Goal: Transaction & Acquisition: Purchase product/service

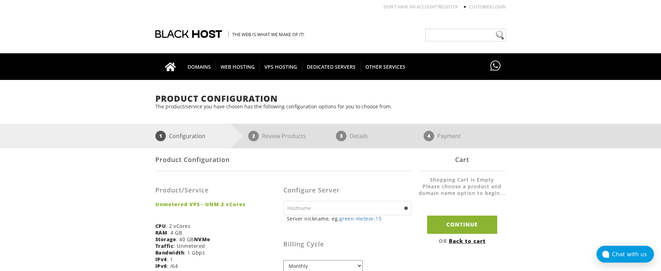
scroll to position [70, 0]
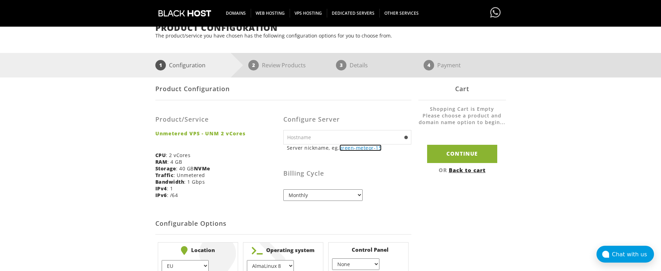
click at [352, 147] on link "green-meteor-15" at bounding box center [361, 148] width 42 height 7
type input "green-meteor-15"
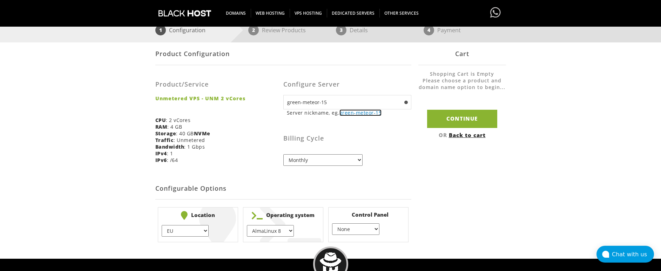
scroll to position [140, 0]
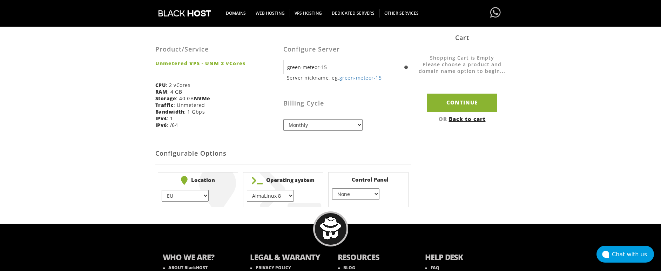
click at [197, 195] on select "EU } USA } London } Amsterdam } Vienna } Chicago }" at bounding box center [185, 196] width 47 height 12
select select "1226"
click at [162, 190] on select "EU } USA } London } Amsterdam } Vienna } Chicago }" at bounding box center [185, 196] width 47 height 12
click at [259, 197] on select "AlmaLinux 8 } AlmaLinux 9 } AlmaLinux 10 } Rocky Linux 8 } Rocky Linux 9 } Cent…" at bounding box center [270, 196] width 47 height 12
select select "248"
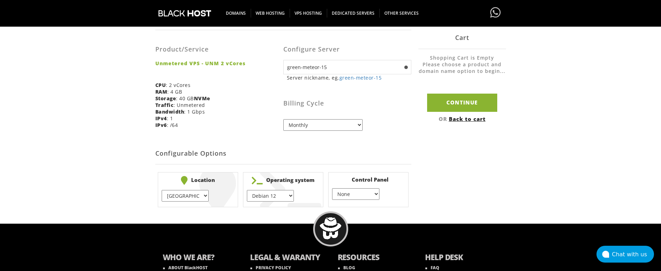
click at [247, 190] on select "AlmaLinux 8 } AlmaLinux 9 } AlmaLinux 10 } Rocky Linux 8 } Rocky Linux 9 } Cent…" at bounding box center [270, 196] width 47 height 12
click at [450, 99] on input "Continue" at bounding box center [462, 103] width 70 height 18
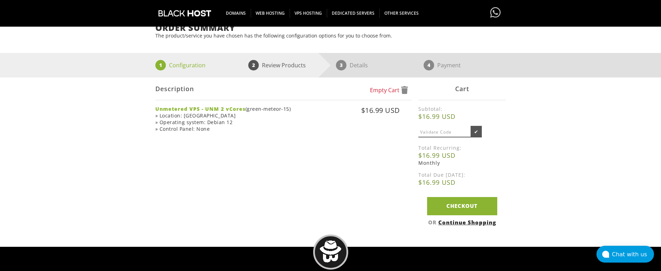
scroll to position [105, 0]
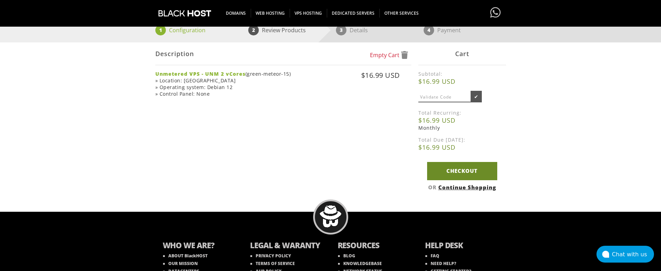
click at [459, 167] on link "Checkout" at bounding box center [462, 171] width 70 height 18
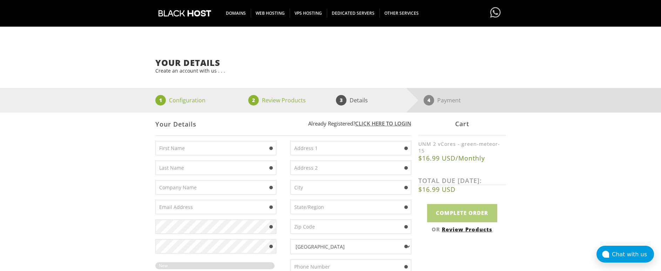
scroll to position [70, 0]
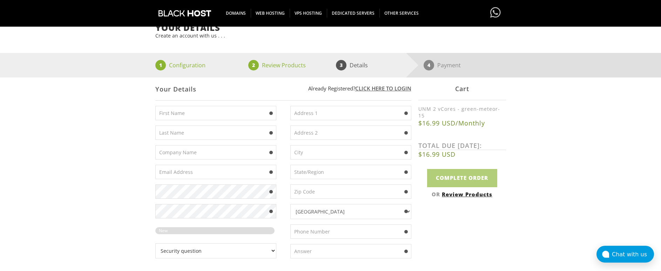
click at [203, 110] on input "text" at bounding box center [215, 113] width 121 height 14
paste input "[PERSON_NAME]"
type input "[PERSON_NAME]"
click at [181, 134] on input "text" at bounding box center [215, 133] width 121 height 14
paste input "[PERSON_NAME]"
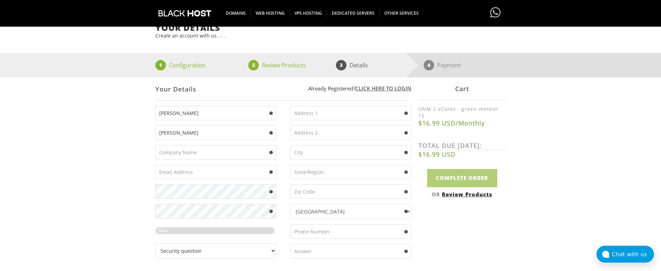
paste input "SdqR77GpsqymKH"
type input "ManuelaSdqR77GpsqymKH"
paste input "SdqR77GpsqymKH"
type input "SdqR77GpsqymKH"
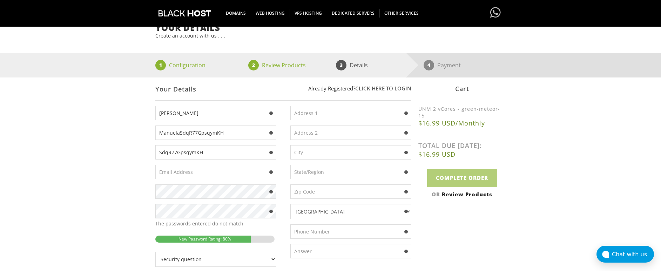
drag, startPoint x: 215, startPoint y: 153, endPoint x: 125, endPoint y: 154, distance: 90.2
click at [125, 154] on div "Your Details Create an account with us . . . 1 Configuration 2 Review Products …" at bounding box center [330, 234] width 661 height 422
drag, startPoint x: 234, startPoint y: 131, endPoint x: 188, endPoint y: 132, distance: 46.3
click at [188, 132] on input "ManuelaSdqR77GpsqymKH" at bounding box center [215, 133] width 121 height 14
type input "[PERSON_NAME]"
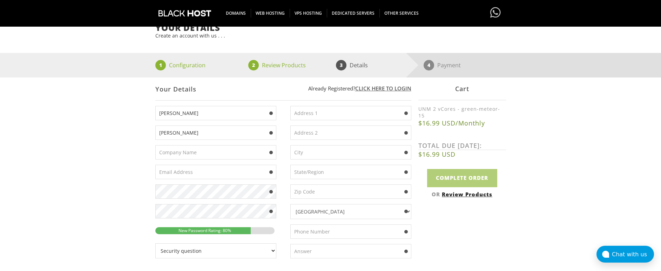
click at [313, 117] on input "text" at bounding box center [351, 113] width 121 height 14
paste input "[STREET_ADDRESS][PERSON_NAME]"
click at [363, 111] on input "[STREET_ADDRESS][PERSON_NAME]" at bounding box center [351, 113] width 121 height 14
type input "[STREET_ADDRESS][PERSON_NAME]"
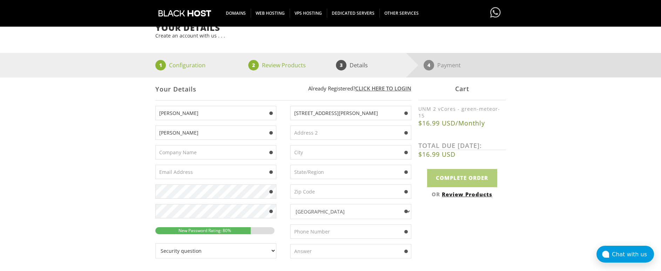
click at [322, 151] on input "text" at bounding box center [351, 152] width 121 height 14
paste input "[GEOGRAPHIC_DATA]"
type input "[GEOGRAPHIC_DATA]"
click at [347, 114] on input "[STREET_ADDRESS][PERSON_NAME]" at bounding box center [351, 113] width 121 height 14
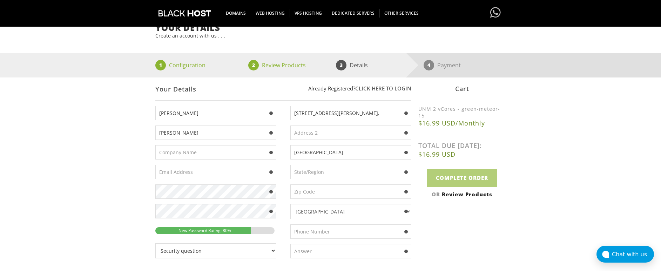
type input "[STREET_ADDRESS][PERSON_NAME],"
click at [325, 194] on input "text" at bounding box center [351, 192] width 121 height 14
paste input "44229"
type input "44229"
click at [361, 114] on input "[STREET_ADDRESS][PERSON_NAME]," at bounding box center [351, 113] width 121 height 14
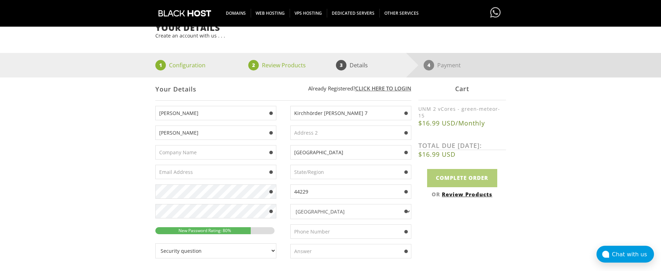
type input "Kirchhörder [PERSON_NAME] 7"
click at [307, 212] on select "[GEOGRAPHIC_DATA] [GEOGRAPHIC_DATA] [GEOGRAPHIC_DATA] [GEOGRAPHIC_DATA] [US_STA…" at bounding box center [351, 211] width 121 height 15
select select "DE"
click at [291, 204] on select "[GEOGRAPHIC_DATA] [GEOGRAPHIC_DATA] [GEOGRAPHIC_DATA] [GEOGRAPHIC_DATA] [US_STA…" at bounding box center [351, 211] width 121 height 15
click at [334, 174] on input "text" at bounding box center [351, 172] width 121 height 14
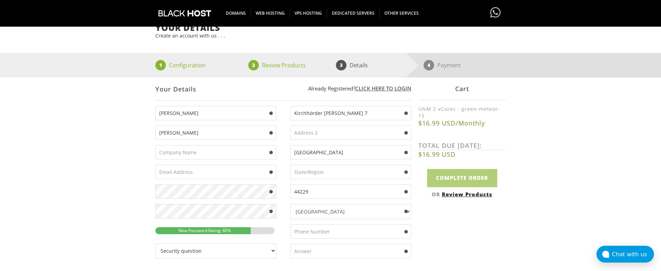
click at [313, 171] on input "text" at bounding box center [351, 172] width 121 height 14
paste input "[GEOGRAPHIC_DATA]"
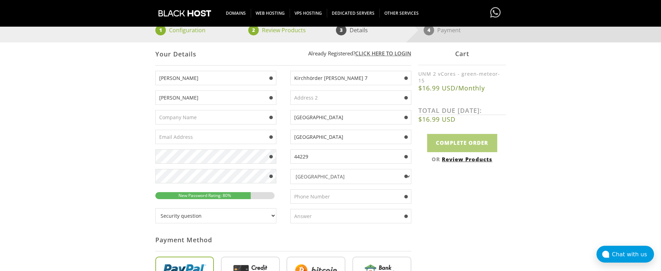
scroll to position [140, 0]
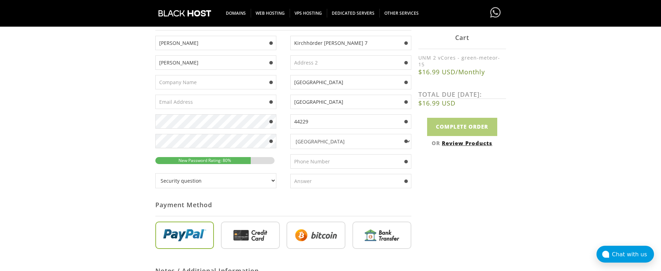
type input "[GEOGRAPHIC_DATA]"
click at [317, 162] on input "text" at bounding box center [351, 161] width 121 height 14
click at [192, 98] on input "text" at bounding box center [215, 102] width 121 height 14
paste input "[EMAIL_ADDRESS][DOMAIN_NAME]"
type input "[EMAIL_ADDRESS][DOMAIN_NAME]"
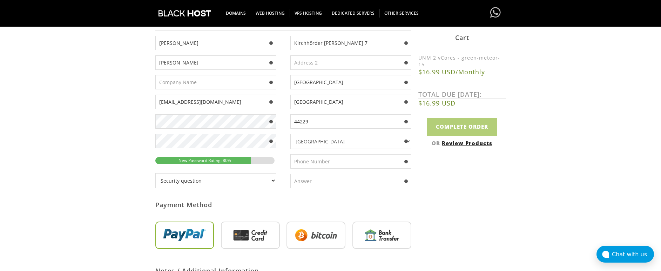
click at [332, 161] on input "text" at bounding box center [351, 161] width 121 height 14
paste input "0231737799"
type input "0231737264"
click at [251, 182] on select "Security question What's your favorite color? What is the first name of the per…" at bounding box center [215, 180] width 121 height 15
select select "1"
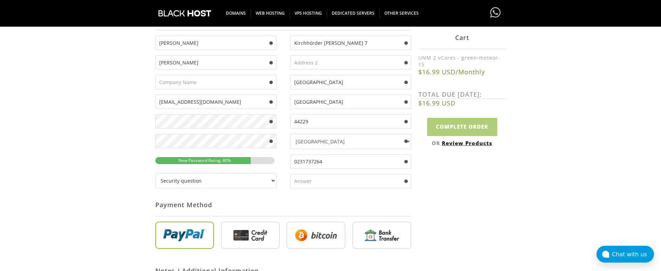
click at [155, 173] on select "Security question What's your favorite color? What is the first name of the per…" at bounding box center [215, 180] width 121 height 15
click at [314, 179] on input "text" at bounding box center [351, 181] width 121 height 14
type input "blue"
click at [328, 234] on input "radio" at bounding box center [316, 236] width 59 height 27
radio input "true"
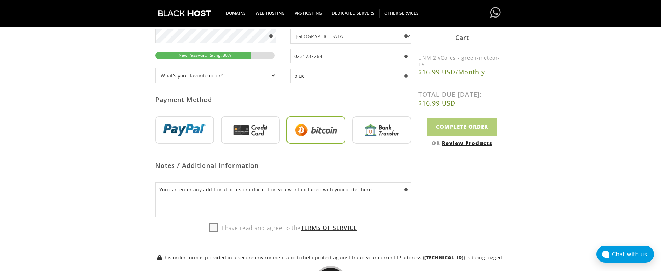
scroll to position [281, 0]
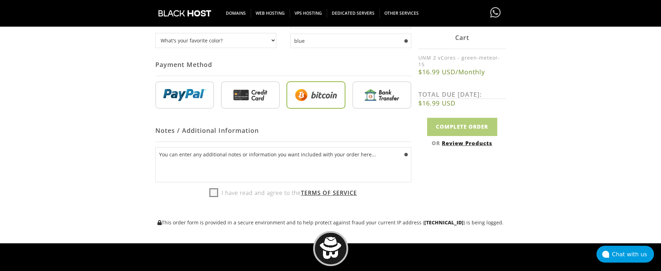
click at [214, 193] on label "I have read and agree to the Terms of Service" at bounding box center [283, 193] width 148 height 11
checkbox input "true"
click at [442, 118] on input "Complete Order" at bounding box center [462, 127] width 70 height 18
type input "Please Wait..."
